Goal: Information Seeking & Learning: Learn about a topic

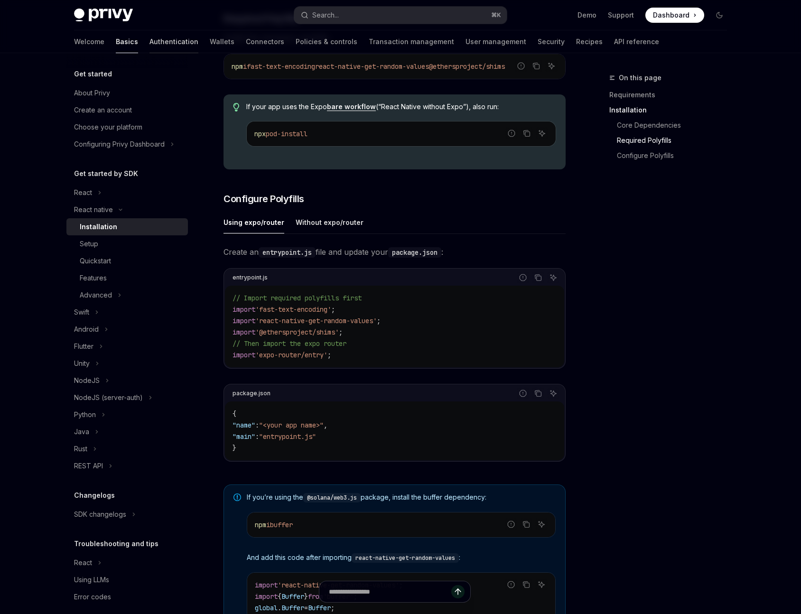
click at [149, 40] on link "Authentication" at bounding box center [173, 41] width 49 height 23
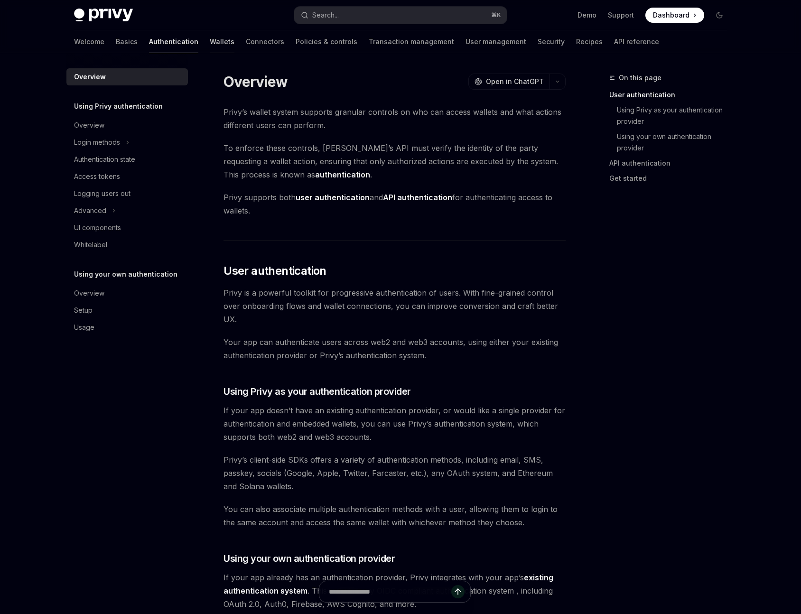
click at [210, 47] on link "Wallets" at bounding box center [222, 41] width 25 height 23
type textarea "*"
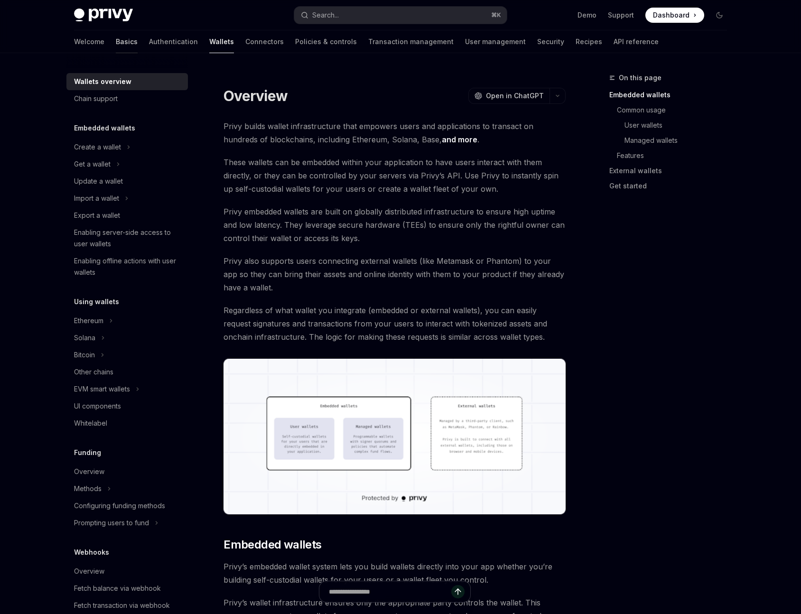
click at [116, 37] on link "Basics" at bounding box center [127, 41] width 22 height 23
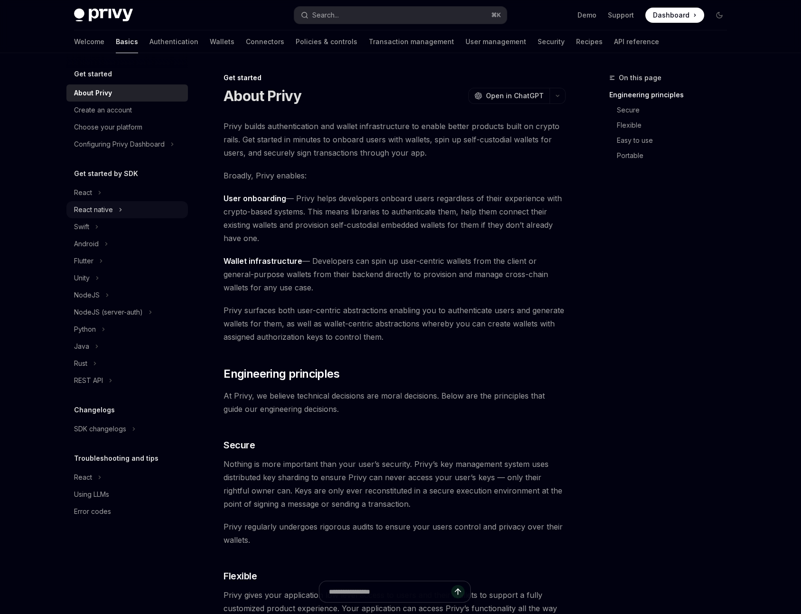
click at [109, 210] on div "React native" at bounding box center [93, 209] width 39 height 11
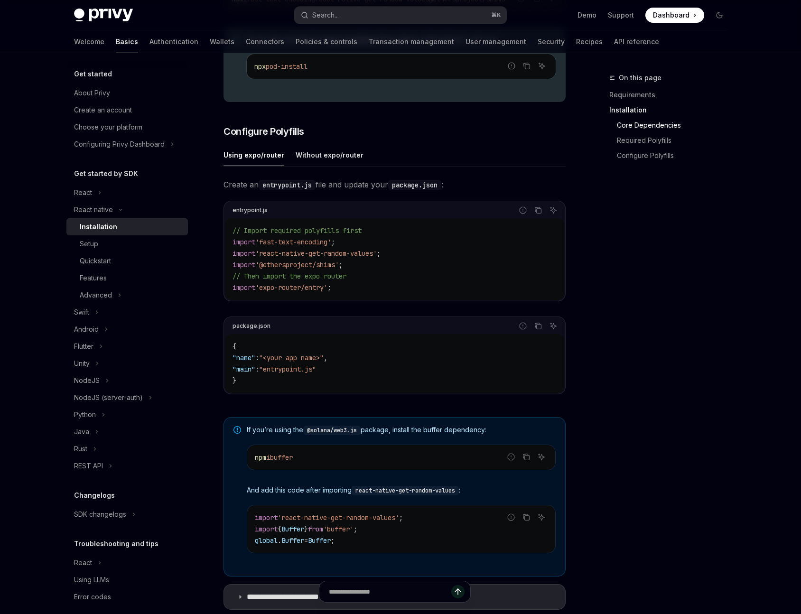
scroll to position [517, 0]
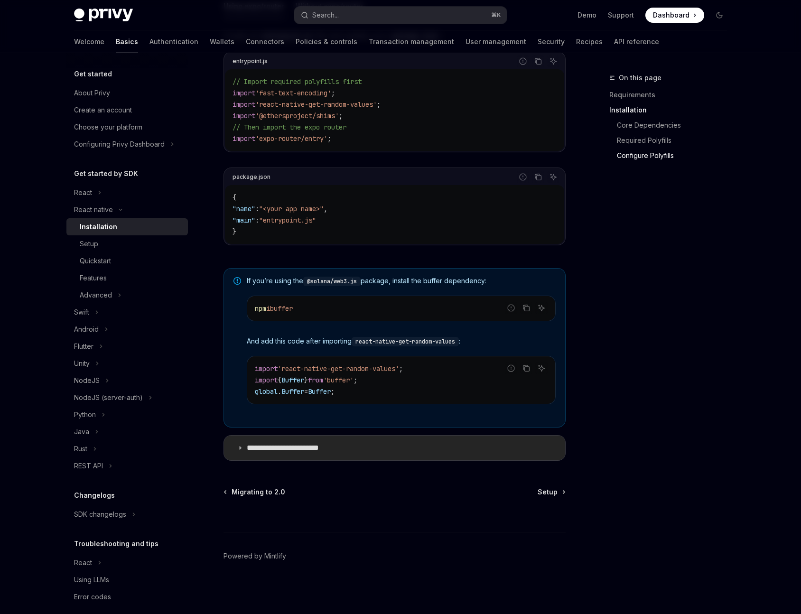
click at [275, 450] on p "**********" at bounding box center [293, 447] width 92 height 9
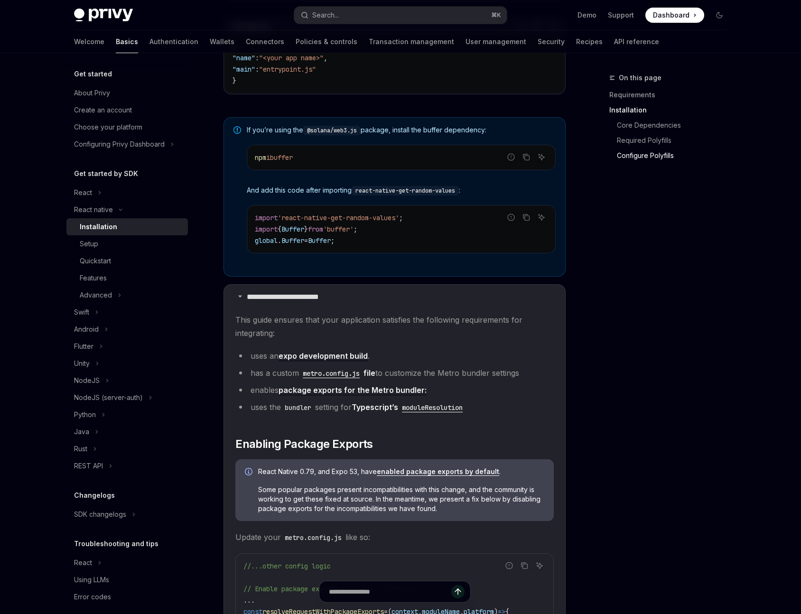
scroll to position [698, 0]
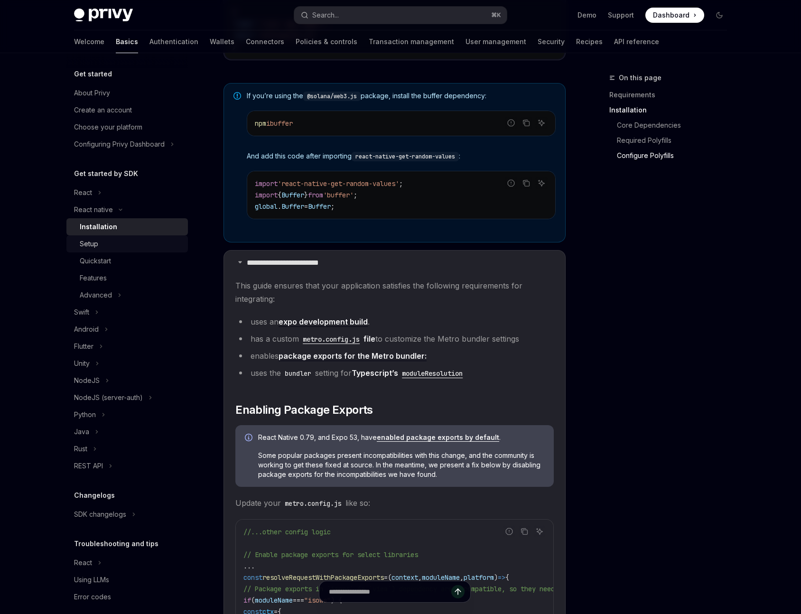
click at [102, 243] on div "Setup" at bounding box center [131, 243] width 102 height 11
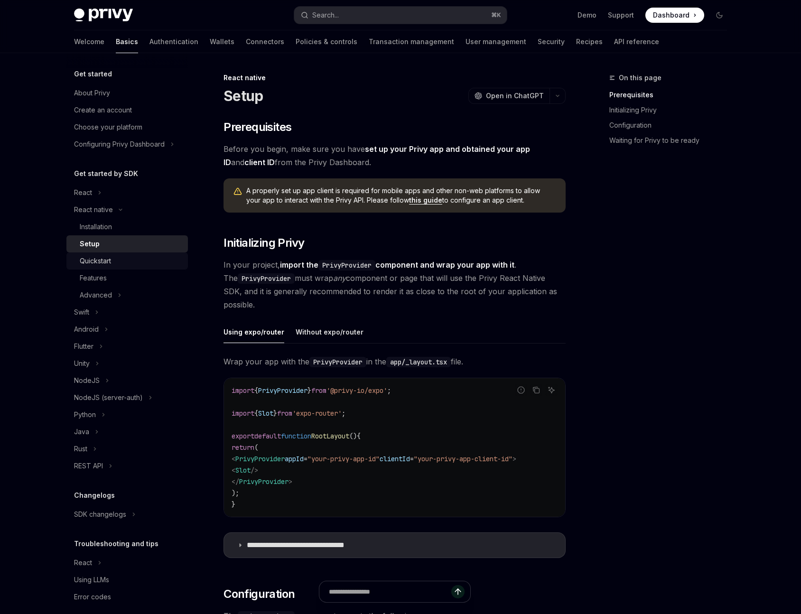
click at [109, 258] on div "Quickstart" at bounding box center [95, 260] width 31 height 11
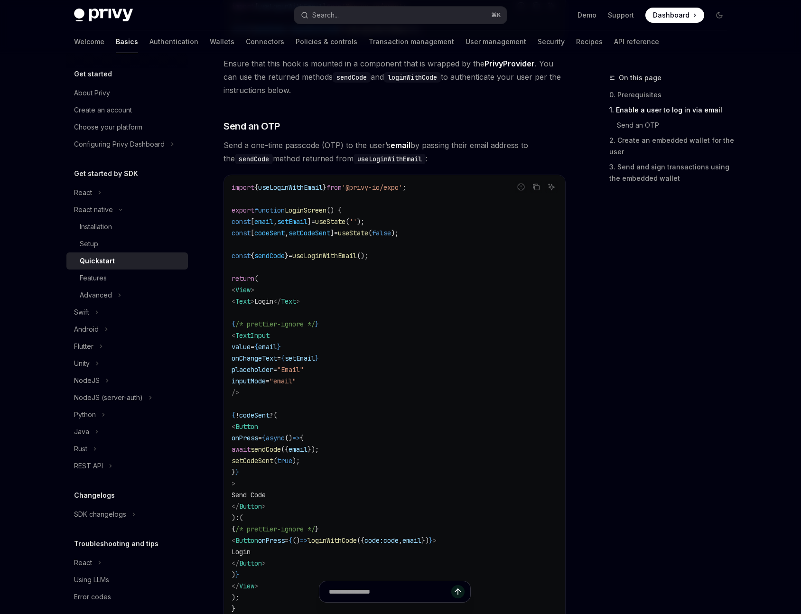
scroll to position [415, 0]
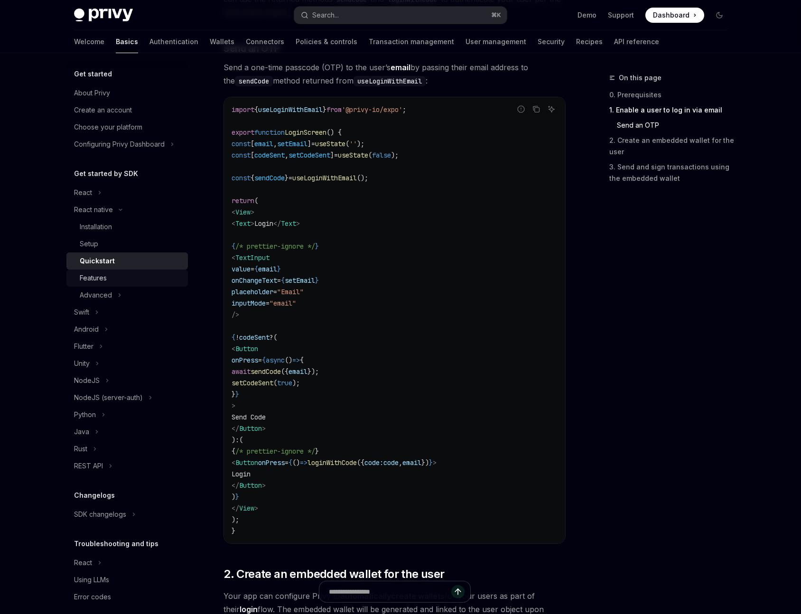
click at [114, 276] on div "Features" at bounding box center [131, 277] width 102 height 11
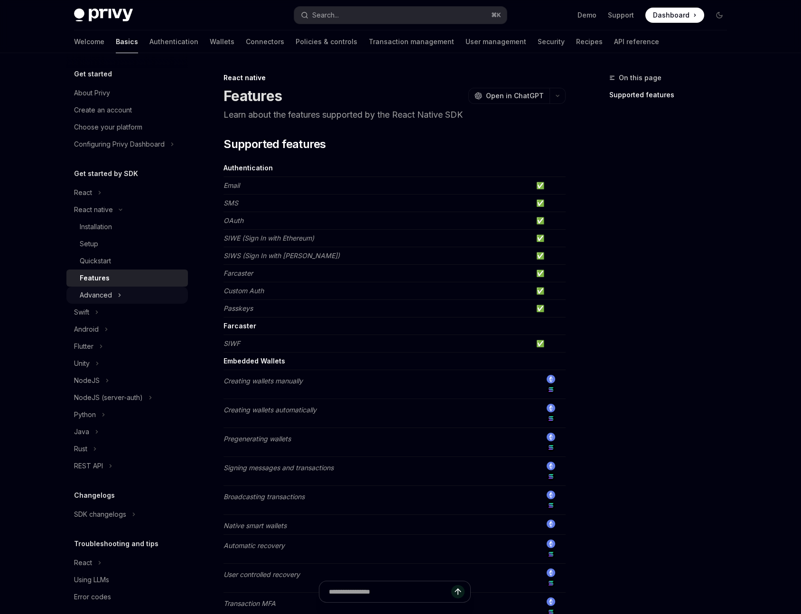
click at [113, 295] on button "Advanced" at bounding box center [126, 295] width 121 height 17
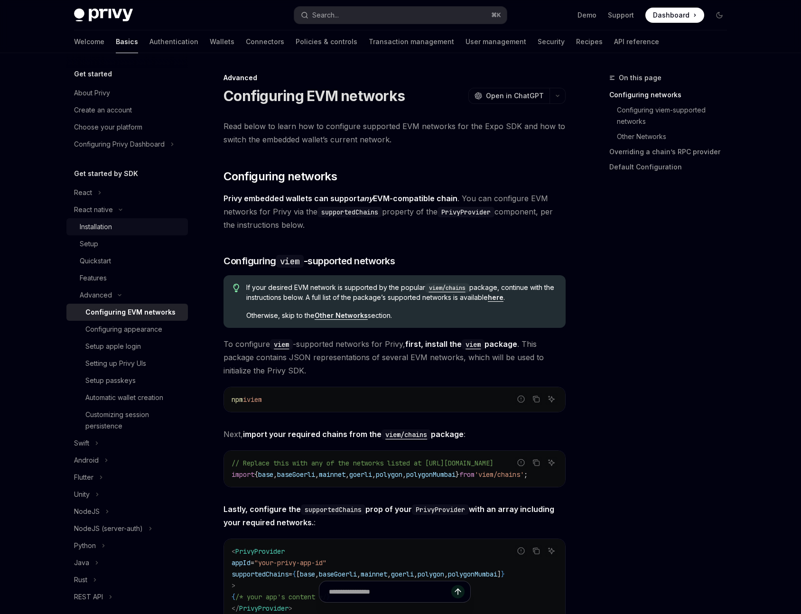
click at [101, 225] on div "Installation" at bounding box center [96, 226] width 32 height 11
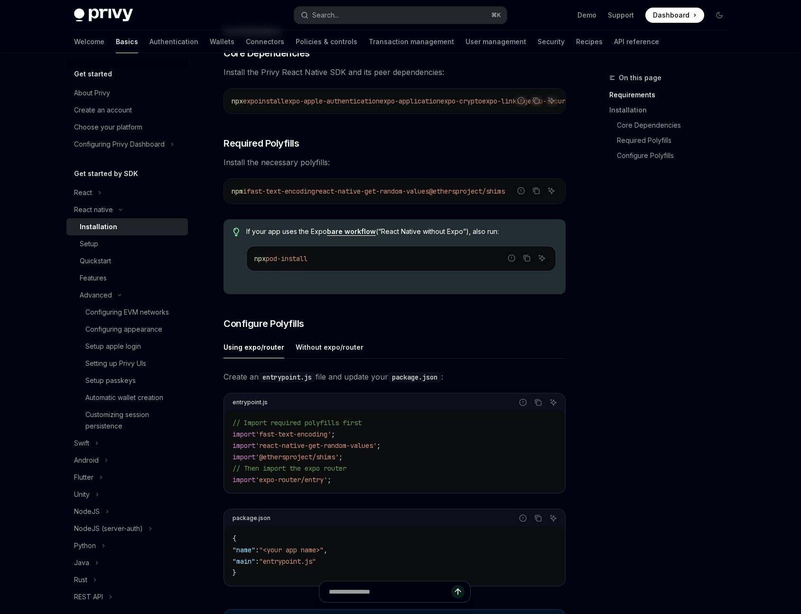
scroll to position [517, 0]
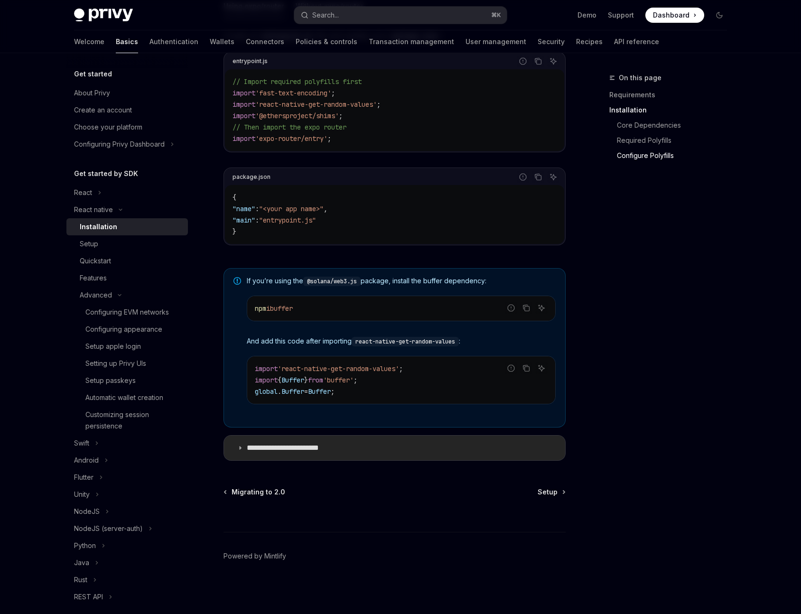
click at [291, 444] on p "**********" at bounding box center [293, 447] width 92 height 9
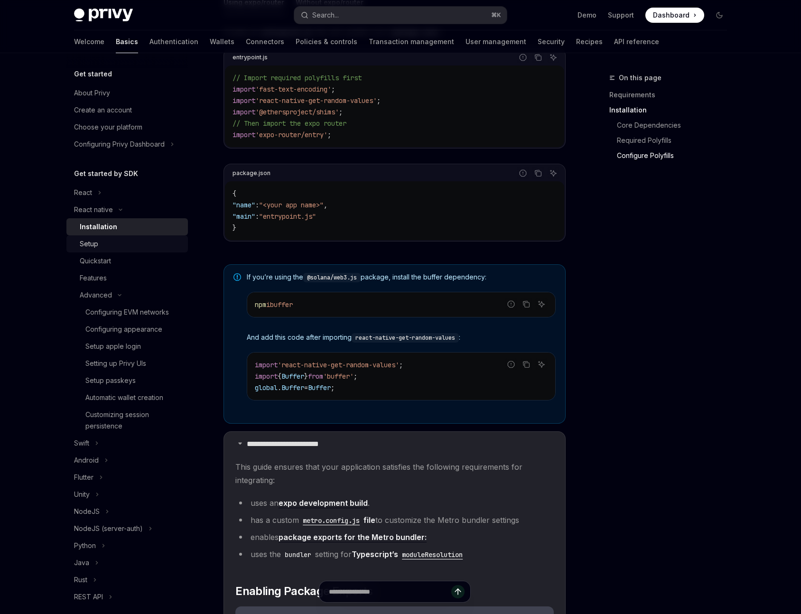
click at [97, 247] on div "Setup" at bounding box center [89, 243] width 19 height 11
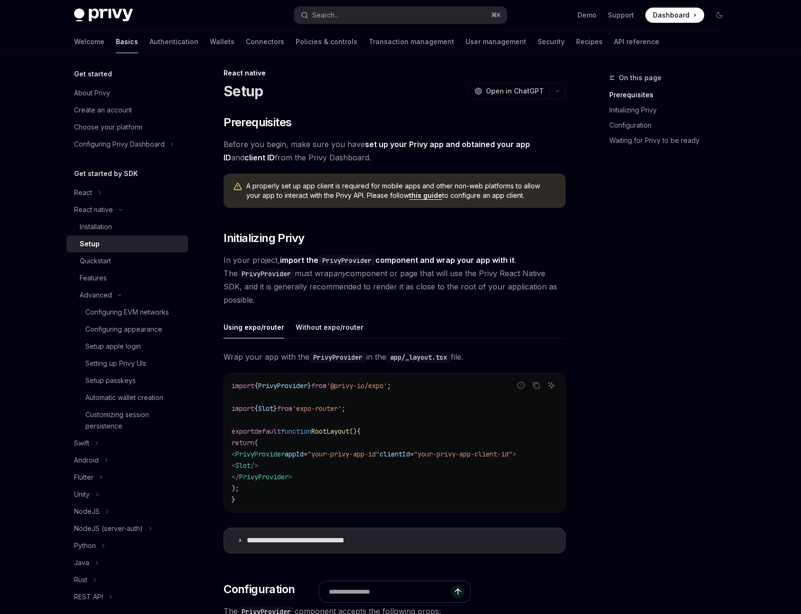
scroll to position [1, 0]
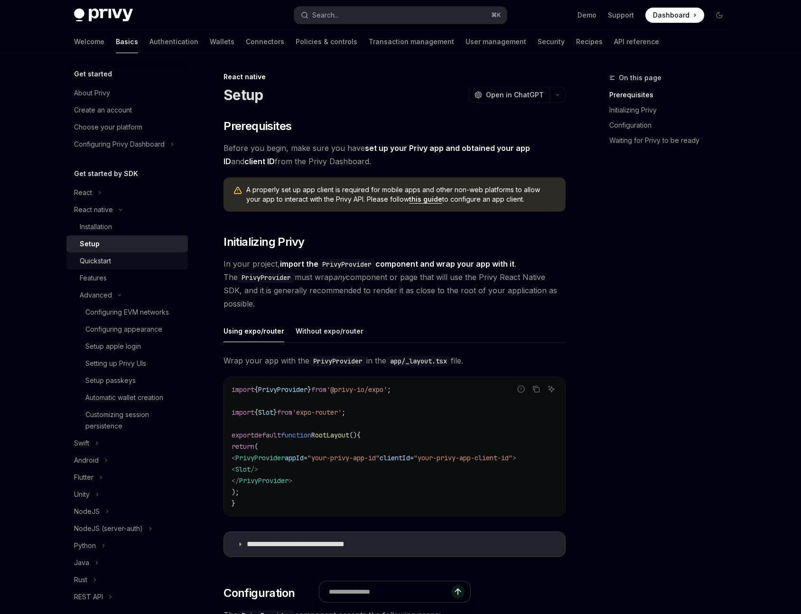
click at [98, 262] on div "Quickstart" at bounding box center [95, 260] width 31 height 11
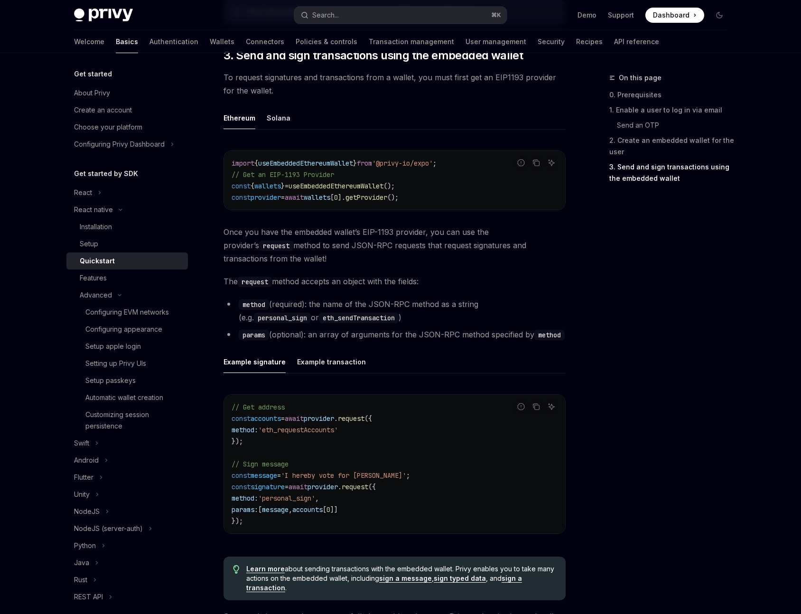
scroll to position [1252, 0]
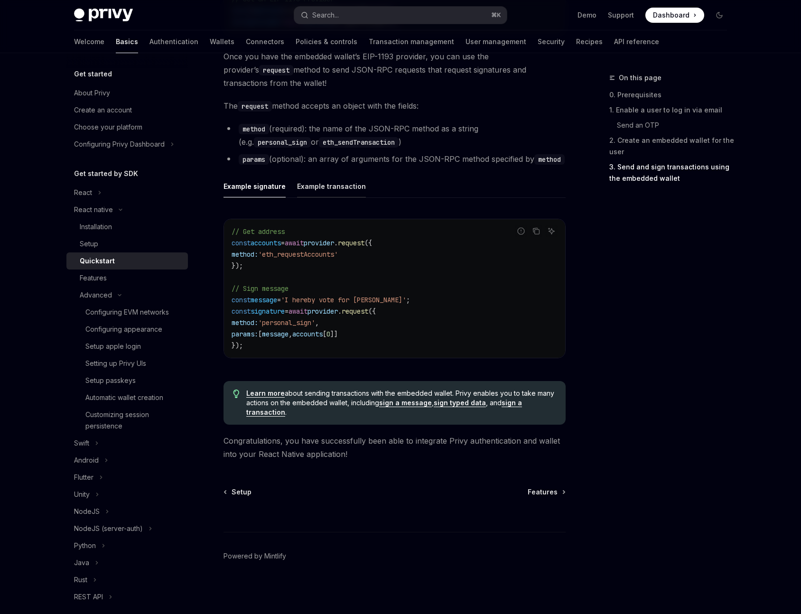
click at [326, 180] on div "Example transaction" at bounding box center [331, 186] width 69 height 22
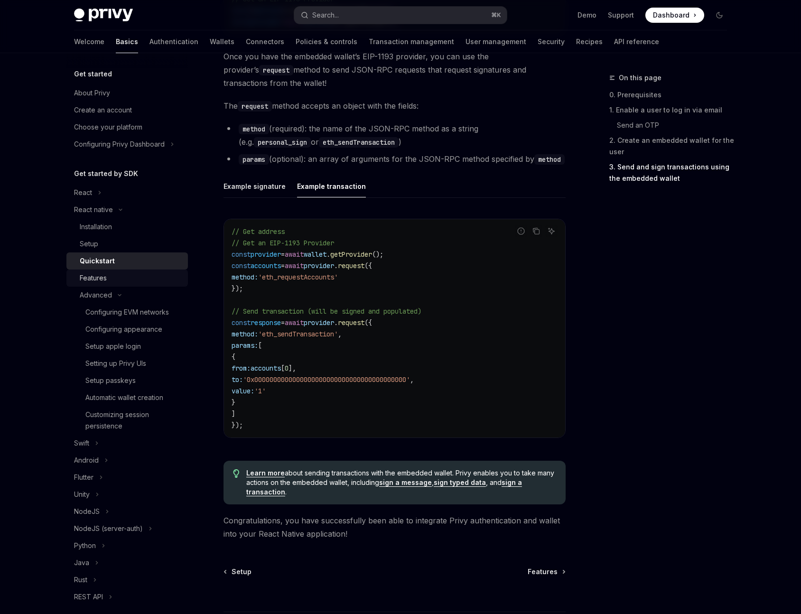
click at [100, 276] on div "Features" at bounding box center [93, 277] width 27 height 11
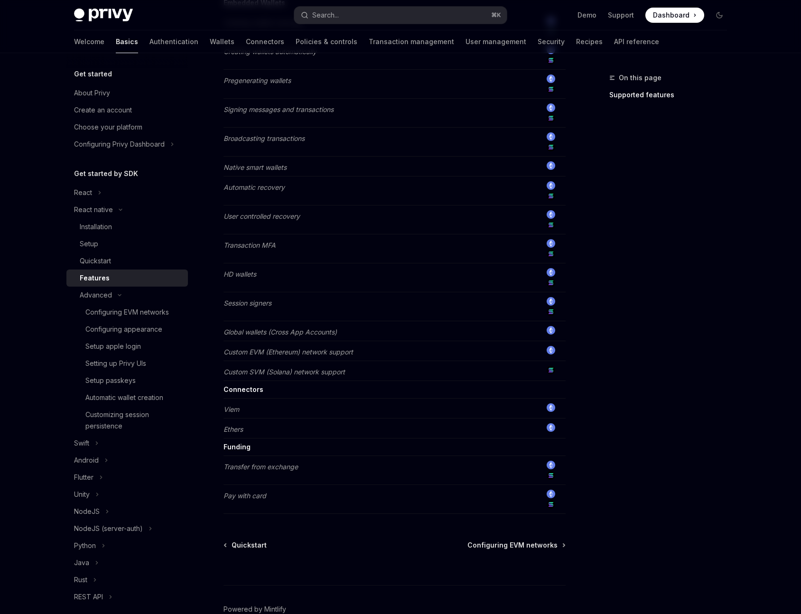
scroll to position [370, 0]
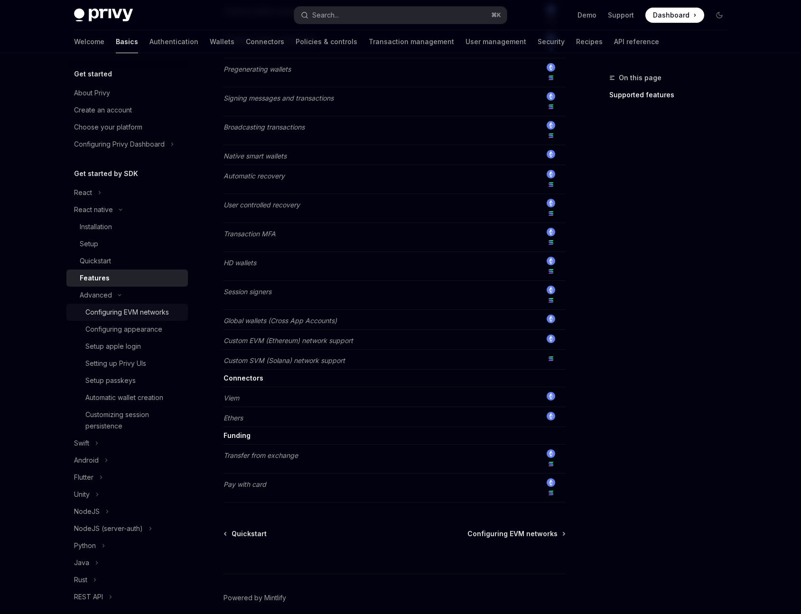
click at [111, 311] on div "Configuring EVM networks" at bounding box center [126, 311] width 83 height 11
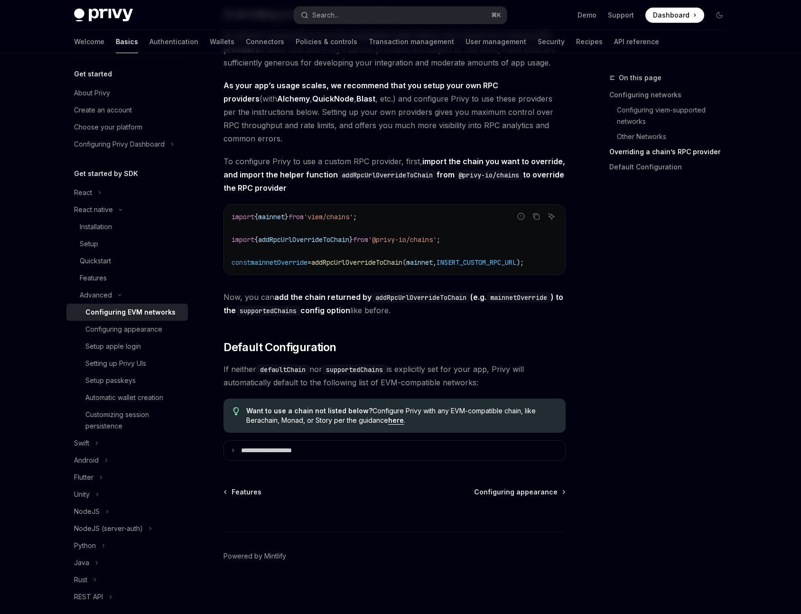
scroll to position [1107, 0]
click at [125, 335] on link "Configuring appearance" at bounding box center [126, 329] width 121 height 17
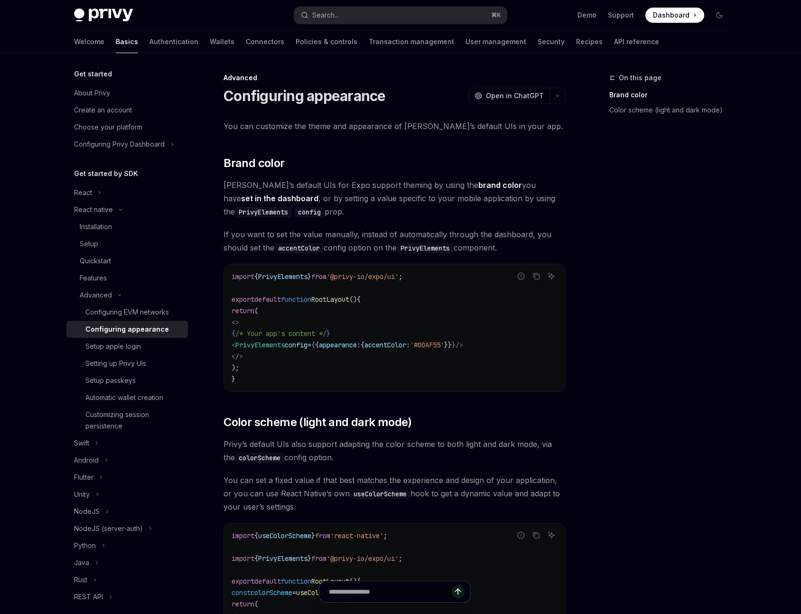
scroll to position [224, 0]
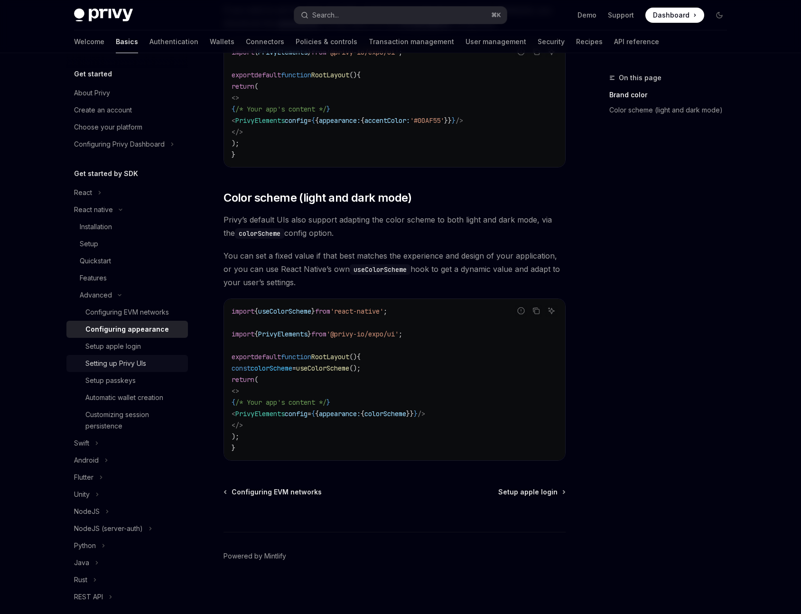
click at [133, 369] on div "Setting up Privy UIs" at bounding box center [115, 363] width 61 height 11
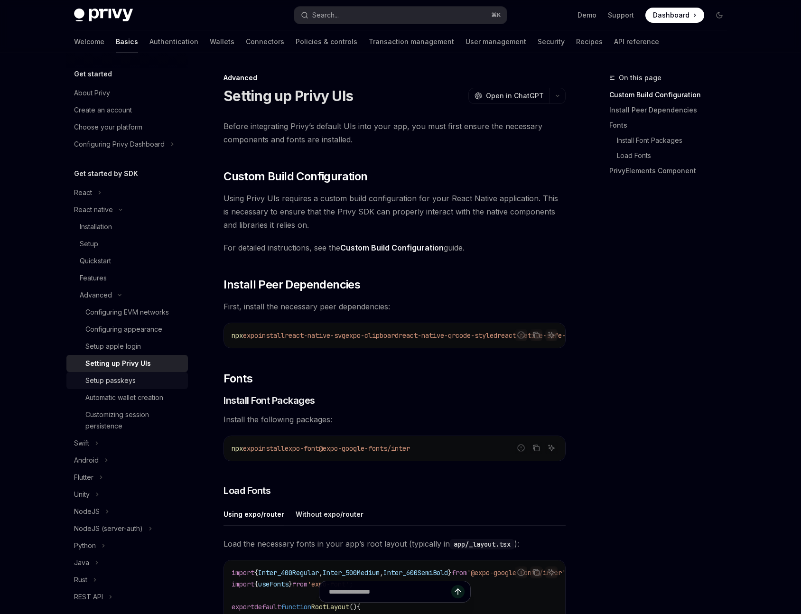
click at [127, 380] on div "Setup passkeys" at bounding box center [110, 380] width 50 height 11
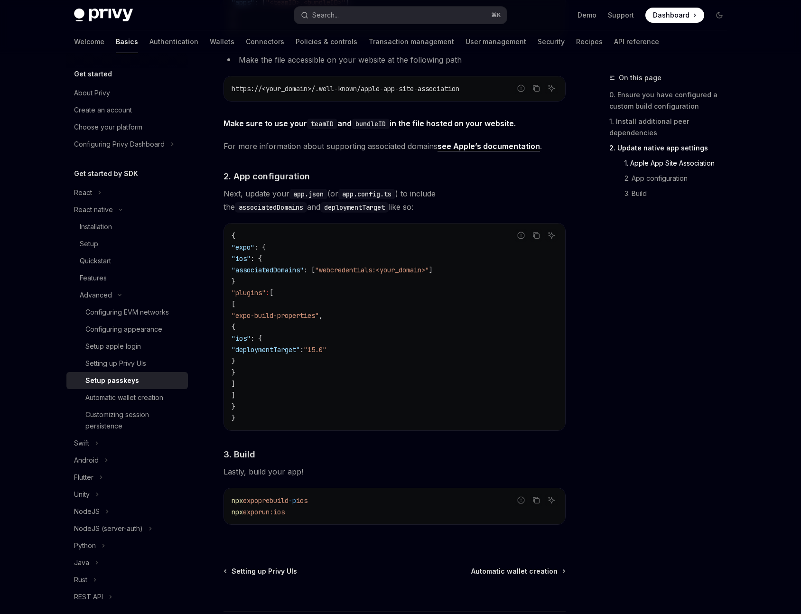
scroll to position [582, 0]
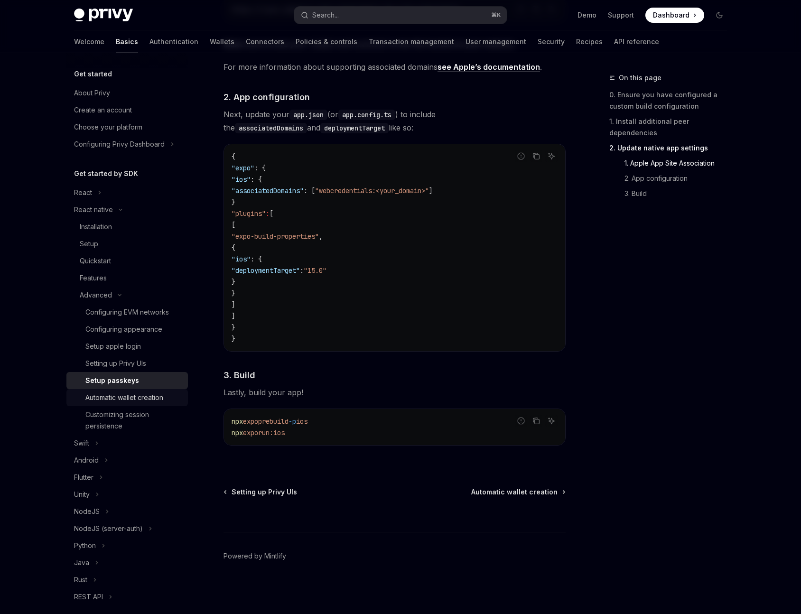
click at [140, 400] on div "Automatic wallet creation" at bounding box center [124, 397] width 78 height 11
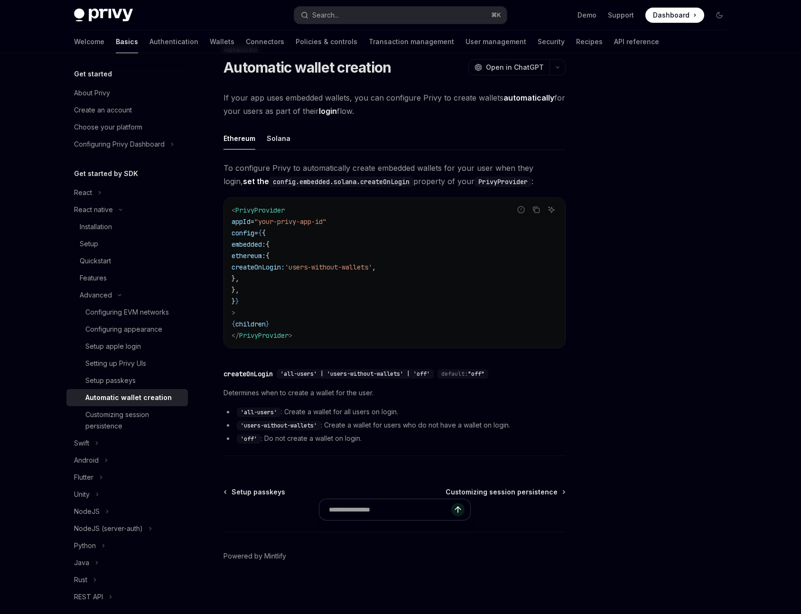
scroll to position [28, 0]
click at [120, 418] on div "Customizing session persistence" at bounding box center [133, 420] width 97 height 23
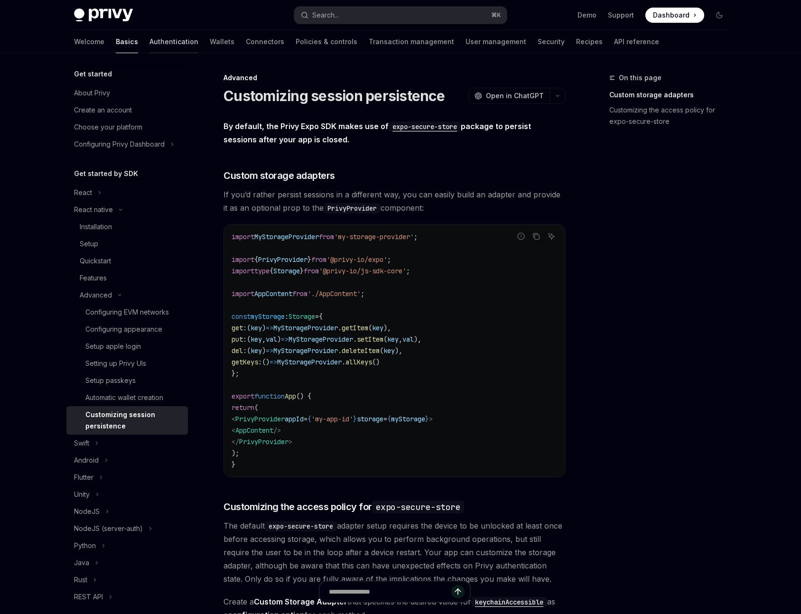
click at [149, 42] on link "Authentication" at bounding box center [173, 41] width 49 height 23
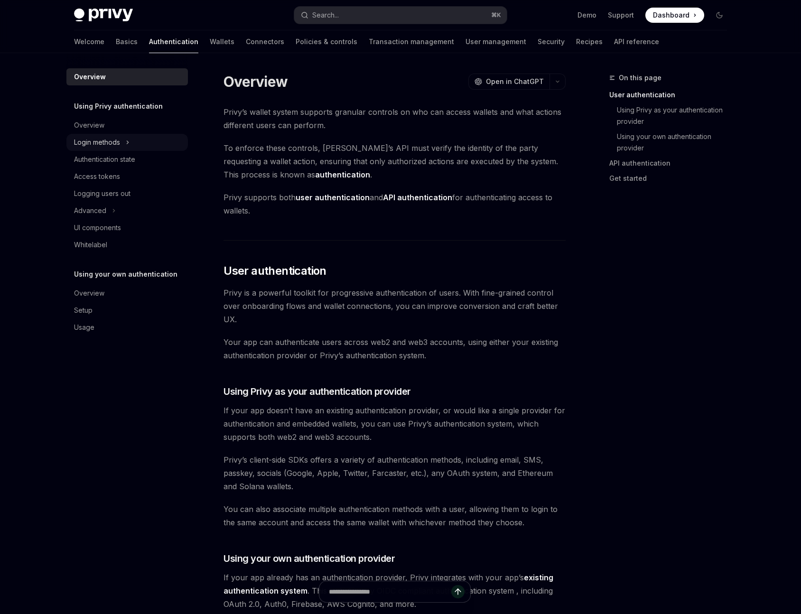
click at [118, 137] on div "Login methods" at bounding box center [97, 142] width 46 height 11
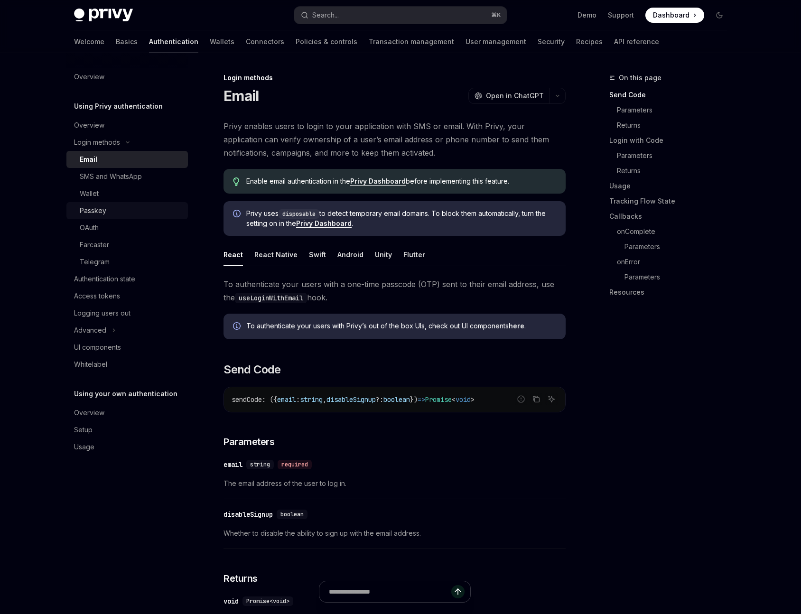
click at [100, 215] on div "Passkey" at bounding box center [93, 210] width 27 height 11
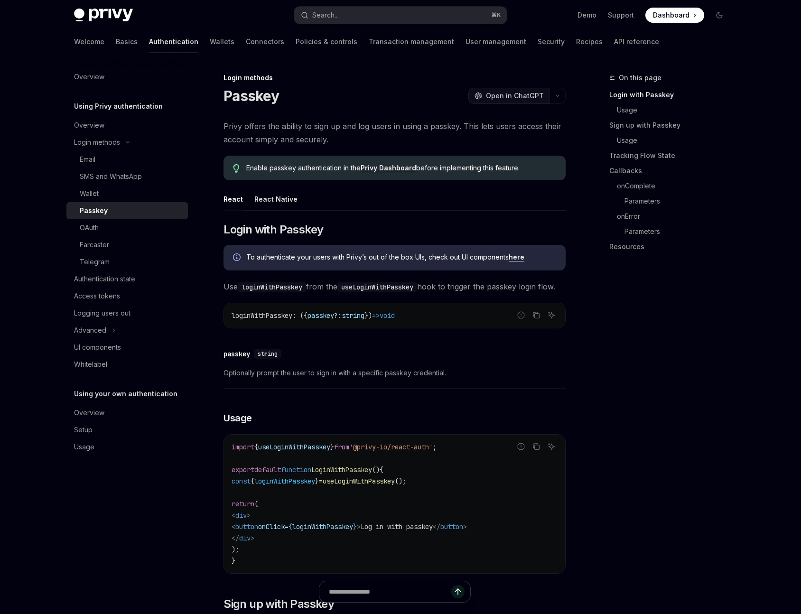
click at [543, 96] on span "Open in ChatGPT" at bounding box center [515, 95] width 58 height 9
click at [528, 89] on button "OpenAI Open in ChatGPT" at bounding box center [508, 96] width 81 height 16
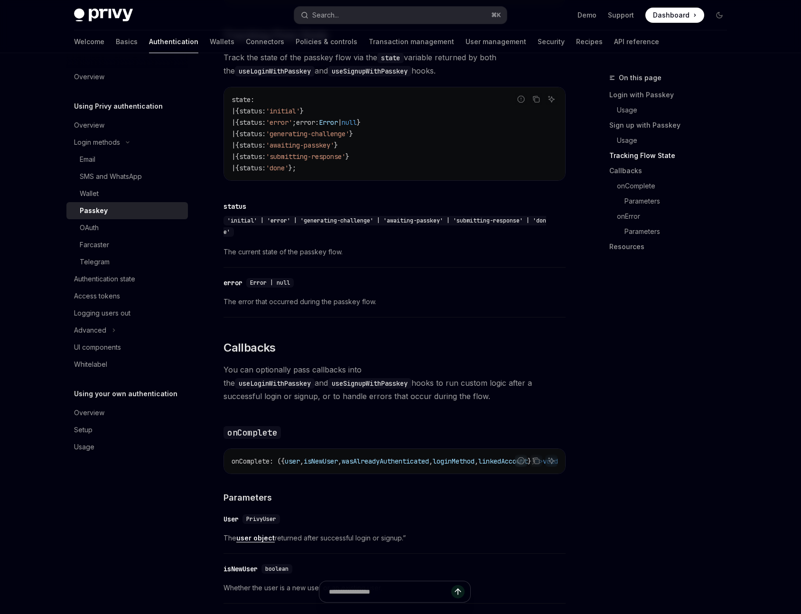
scroll to position [1067, 0]
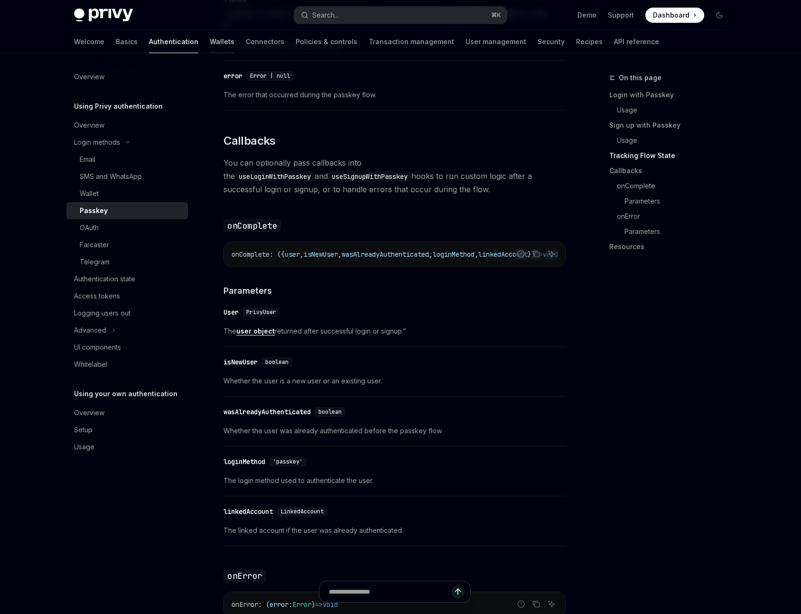
click at [210, 39] on link "Wallets" at bounding box center [222, 41] width 25 height 23
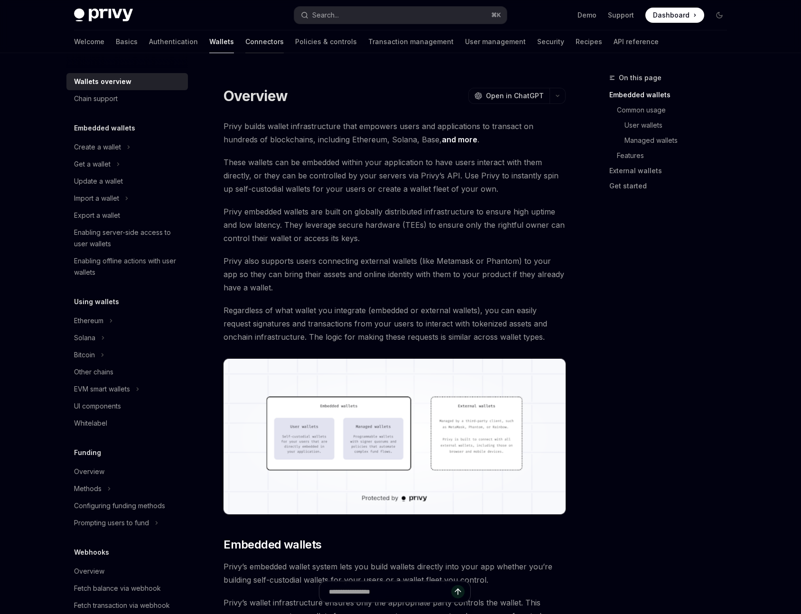
click at [245, 42] on link "Connectors" at bounding box center [264, 41] width 38 height 23
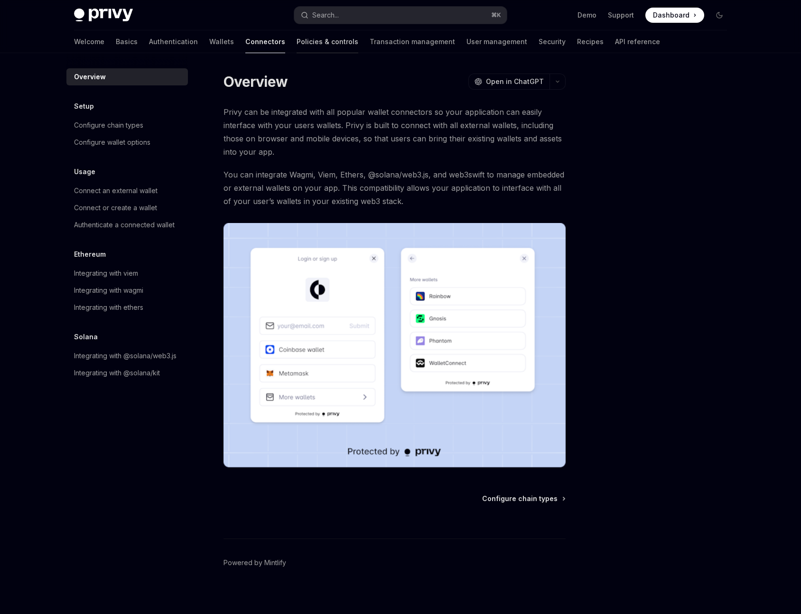
click at [296, 38] on link "Policies & controls" at bounding box center [327, 41] width 62 height 23
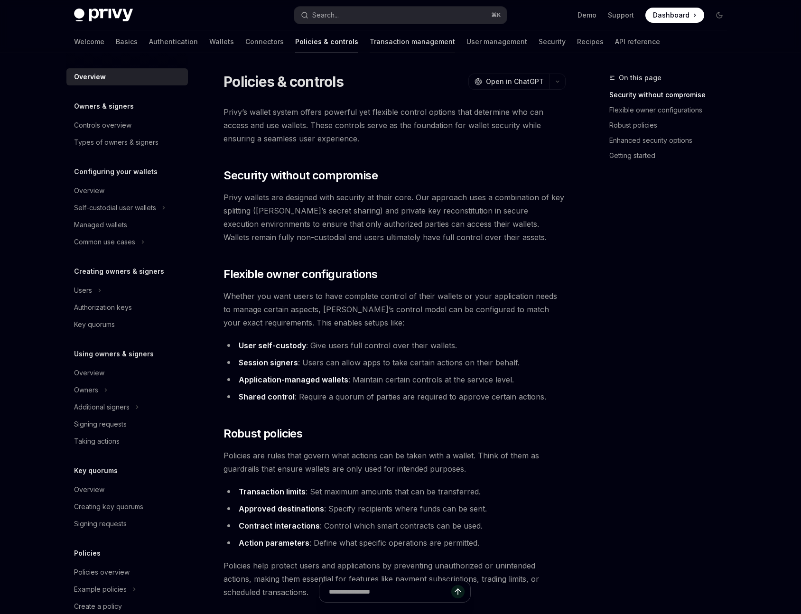
click at [370, 44] on link "Transaction management" at bounding box center [412, 41] width 85 height 23
type textarea "*"
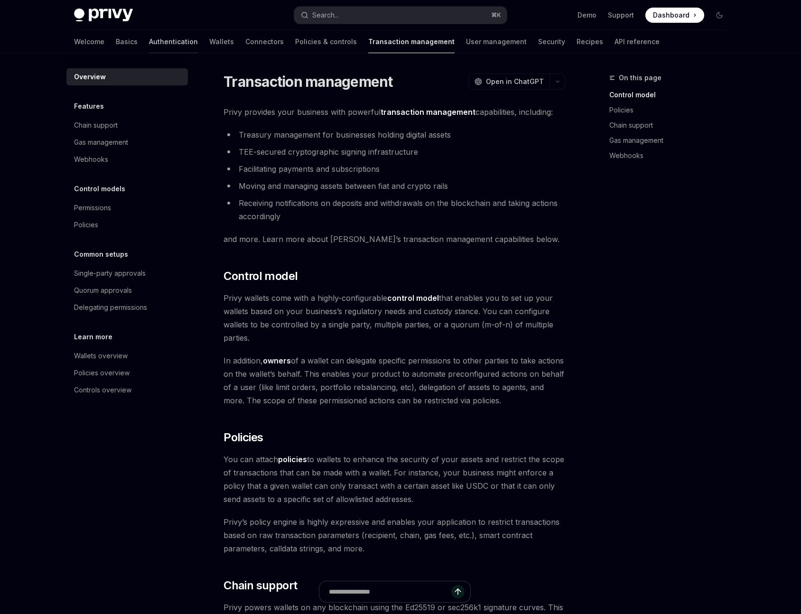
click at [149, 39] on link "Authentication" at bounding box center [173, 41] width 49 height 23
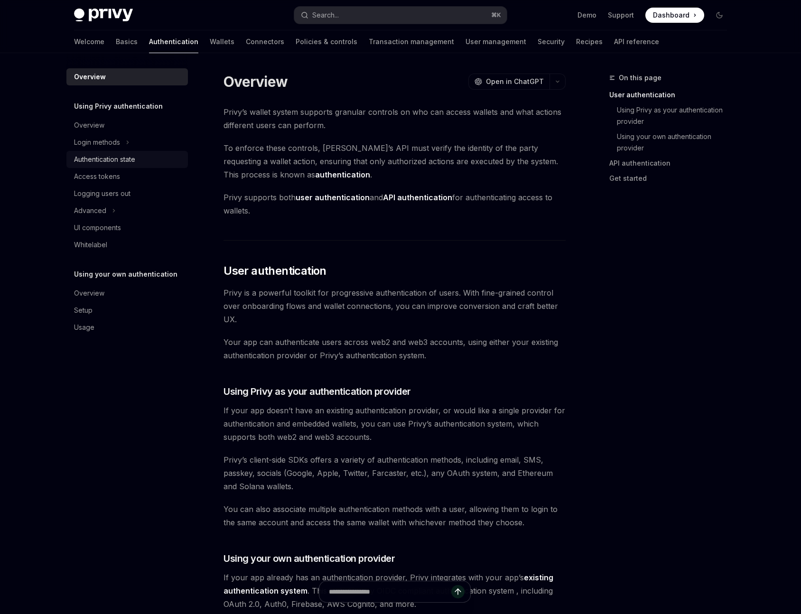
click at [100, 160] on div "Authentication state" at bounding box center [104, 159] width 61 height 11
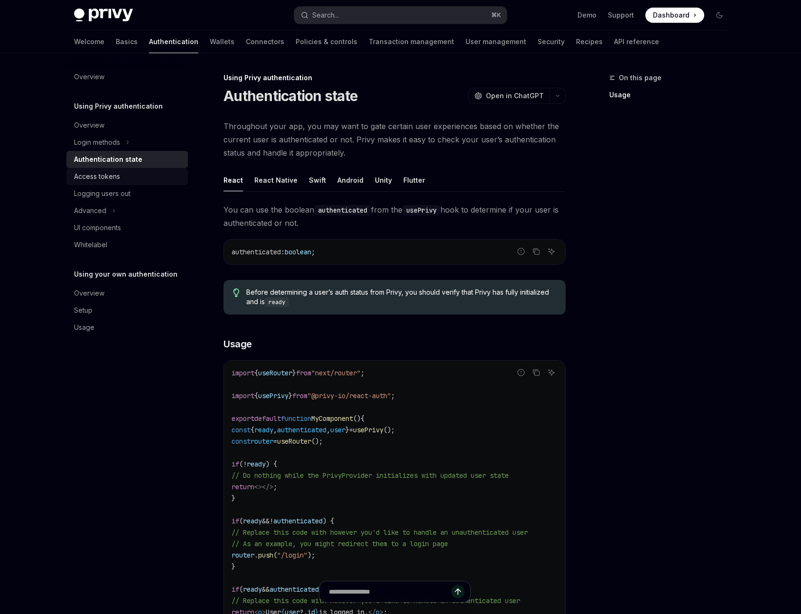
click at [102, 183] on link "Access tokens" at bounding box center [126, 176] width 121 height 17
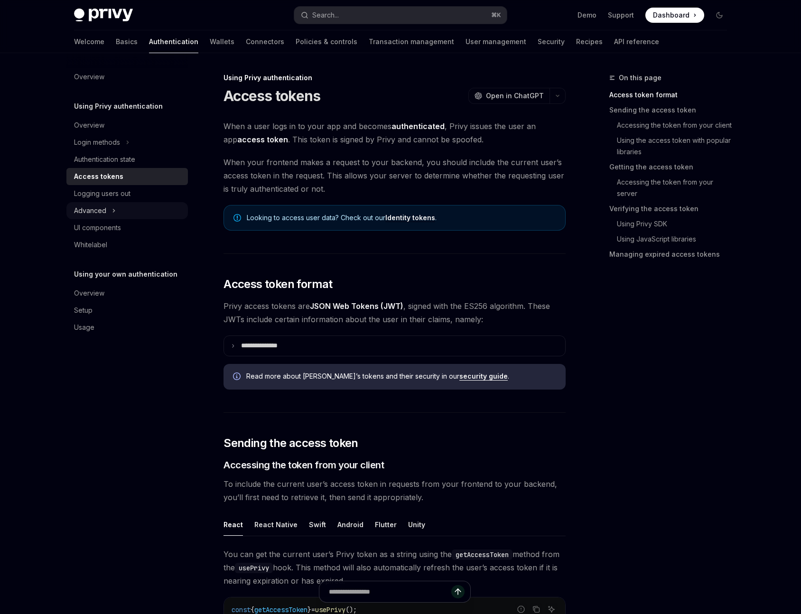
click at [102, 217] on button "Advanced" at bounding box center [126, 210] width 121 height 17
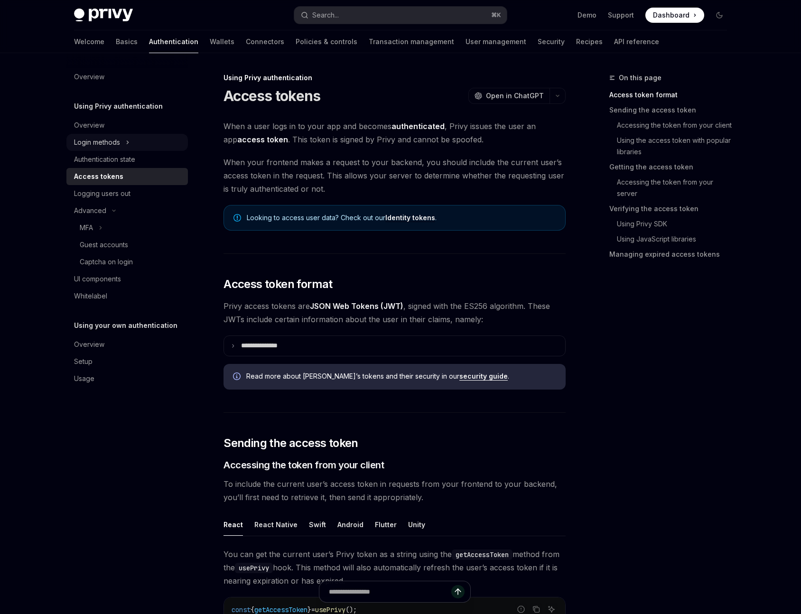
click at [118, 140] on div "Login methods" at bounding box center [97, 142] width 46 height 11
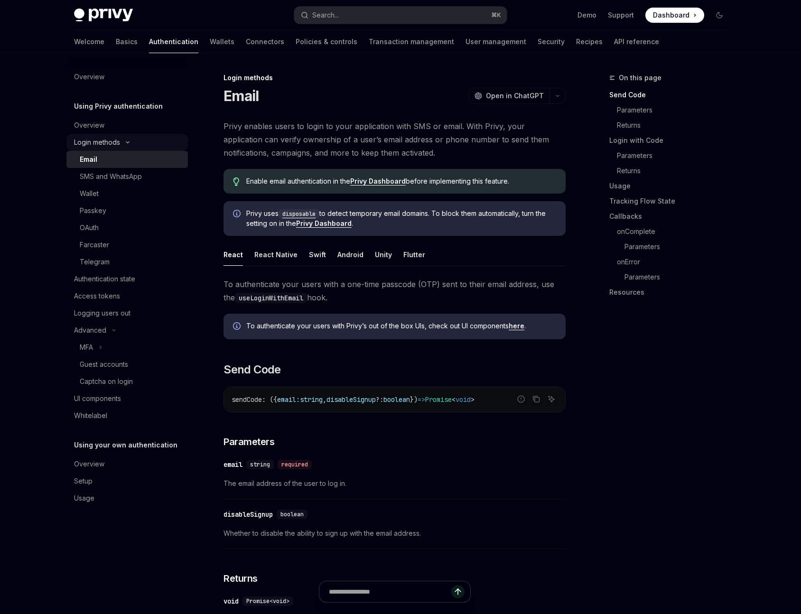
click at [118, 140] on div "Login methods" at bounding box center [97, 142] width 46 height 11
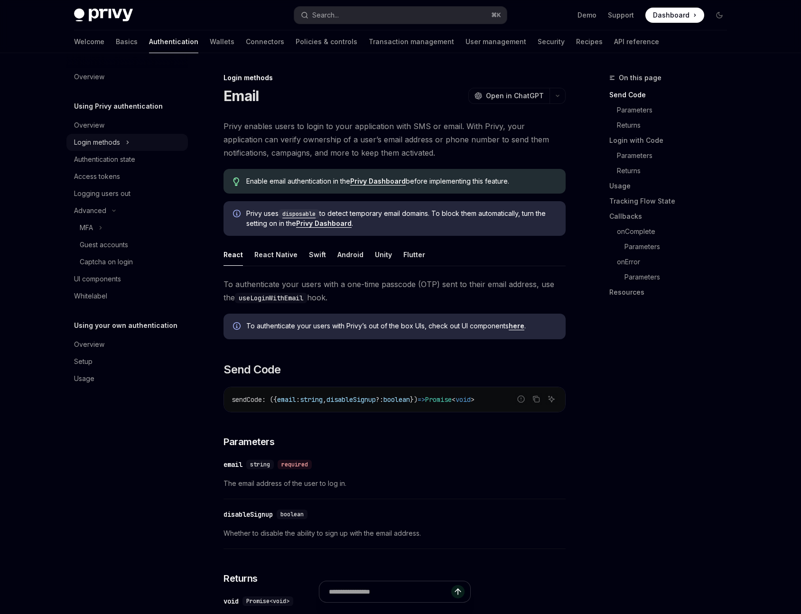
click at [123, 139] on button "Login methods" at bounding box center [126, 142] width 121 height 17
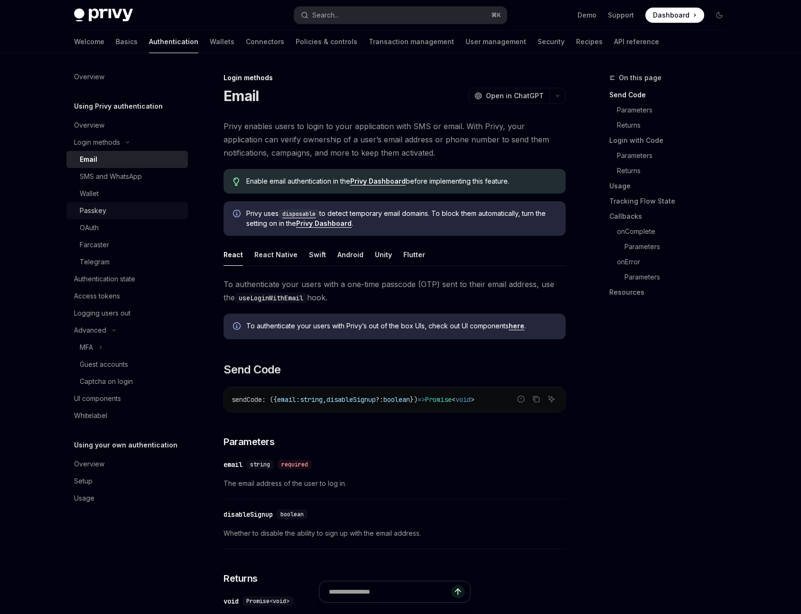
click at [100, 215] on div "Passkey" at bounding box center [93, 210] width 27 height 11
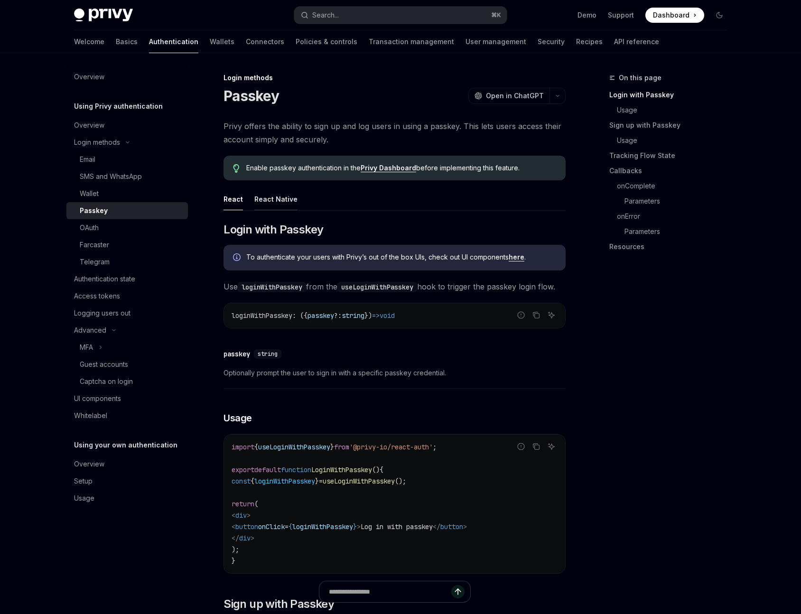
click at [280, 199] on div "React Native" at bounding box center [275, 199] width 43 height 22
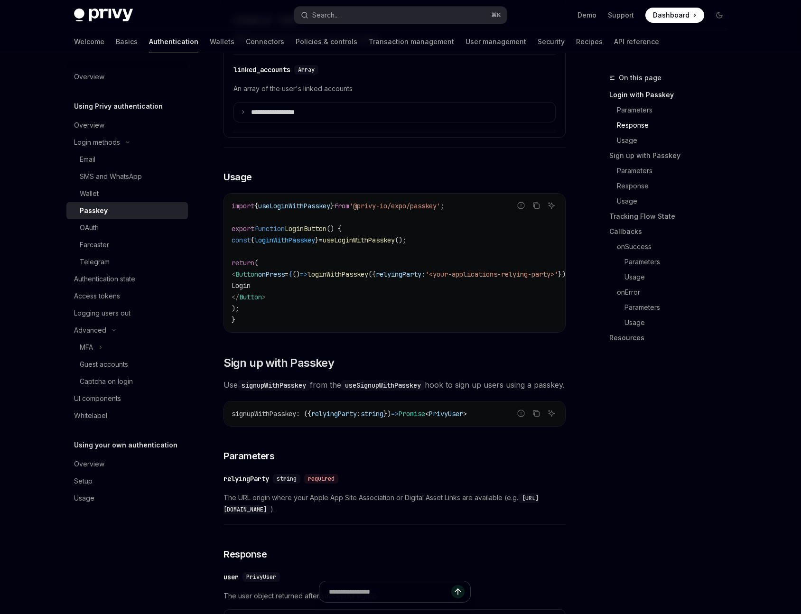
scroll to position [475, 0]
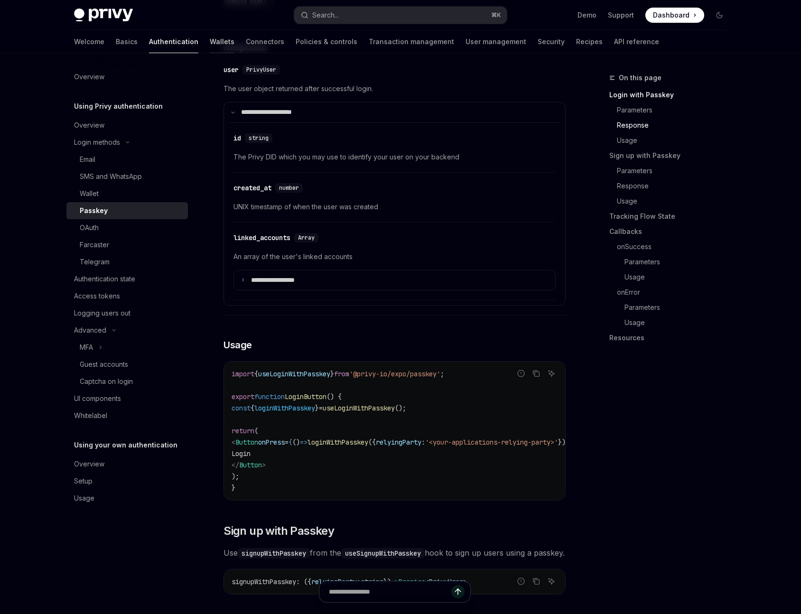
click at [210, 37] on link "Wallets" at bounding box center [222, 41] width 25 height 23
type textarea "*"
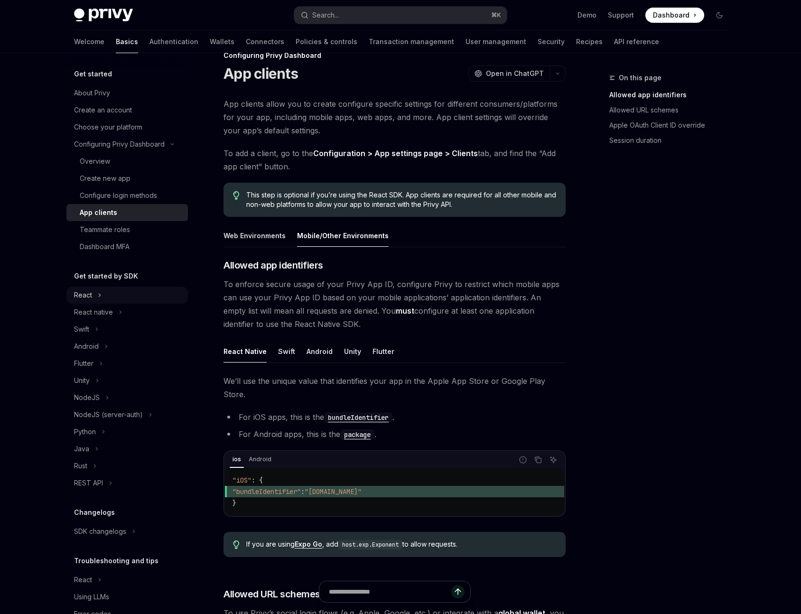
click at [118, 302] on button "React" at bounding box center [126, 295] width 121 height 17
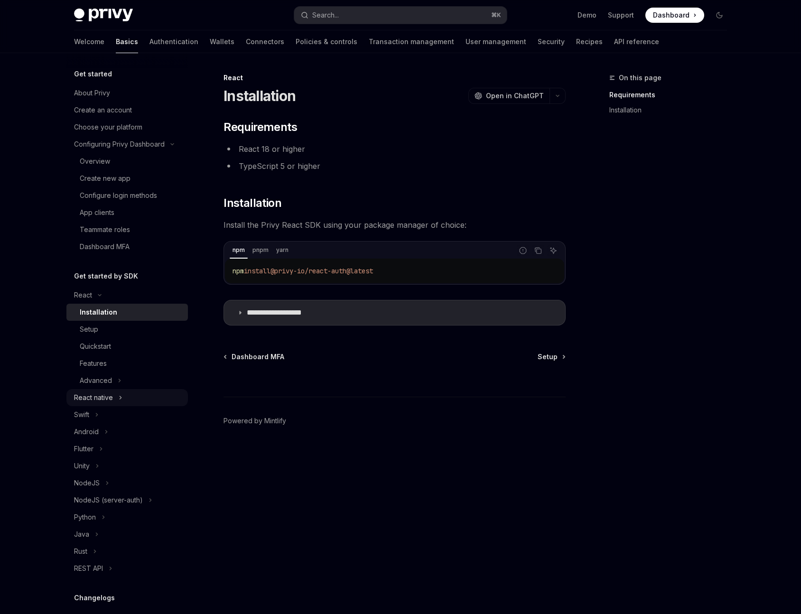
click at [106, 391] on button "React native" at bounding box center [126, 397] width 121 height 17
type textarea "*"
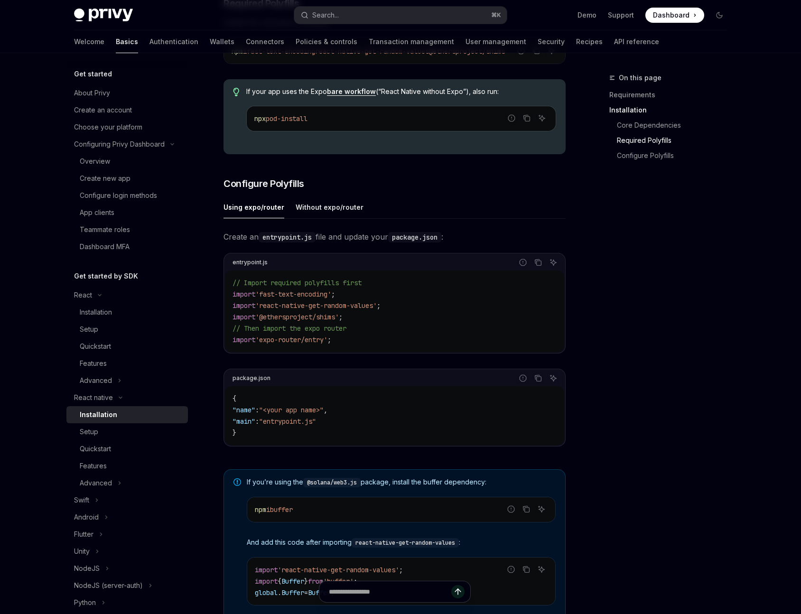
scroll to position [311, 0]
